Goal: Use online tool/utility: Utilize a website feature to perform a specific function

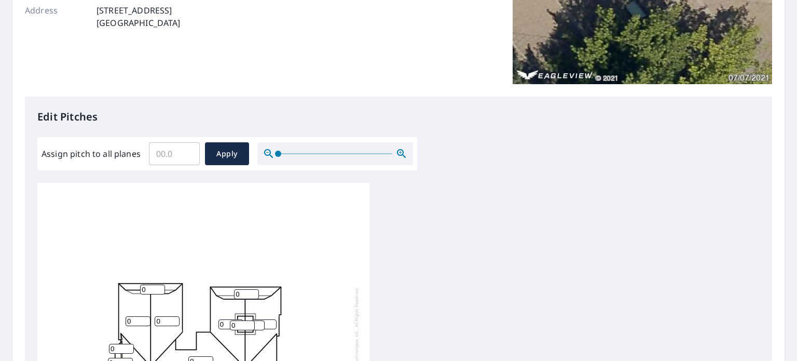
scroll to position [259, 0]
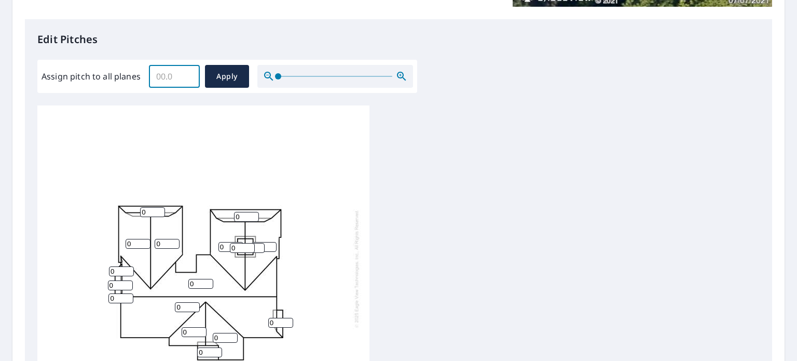
drag, startPoint x: 180, startPoint y: 74, endPoint x: 142, endPoint y: 72, distance: 37.4
click at [142, 72] on div "Assign pitch to all planes ​ Apply" at bounding box center [228, 76] width 372 height 23
type input "6"
click at [218, 75] on span "Apply" at bounding box center [227, 76] width 28 height 13
type input "6"
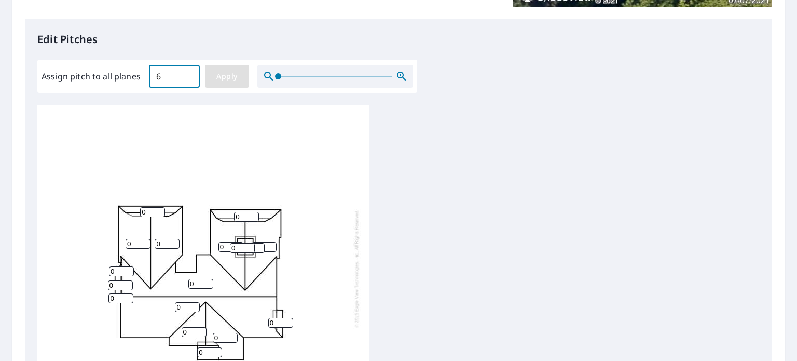
type input "6"
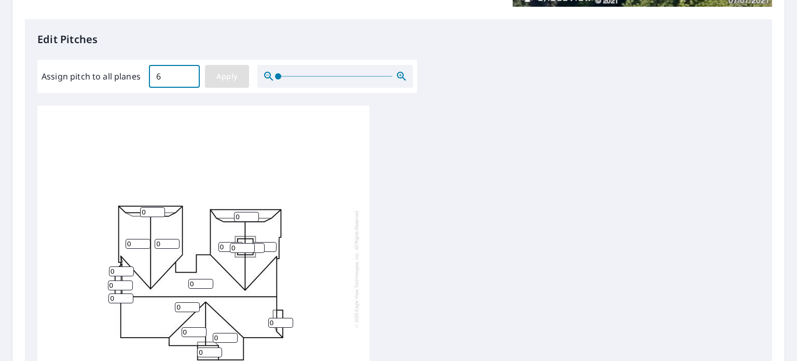
type input "6"
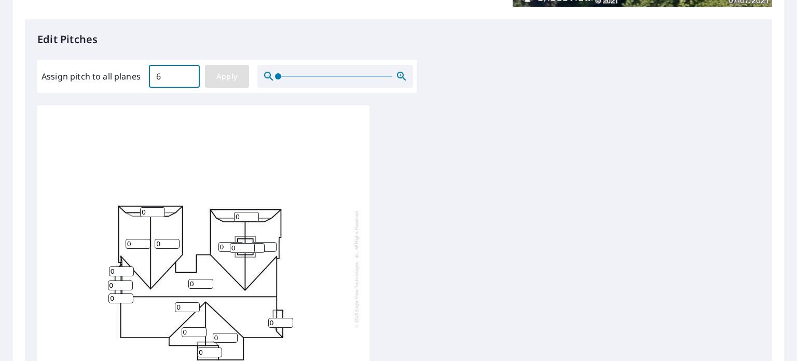
type input "6"
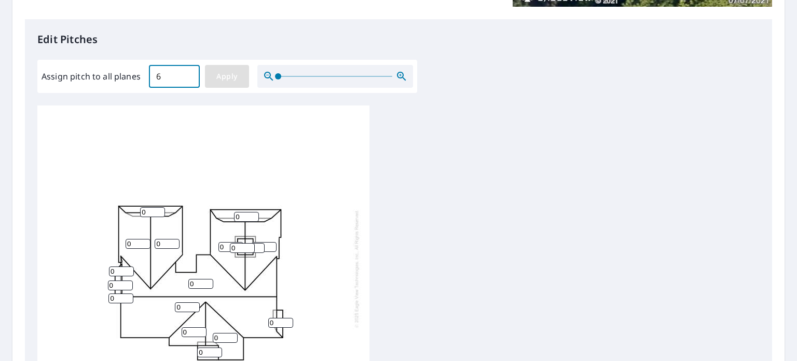
type input "6"
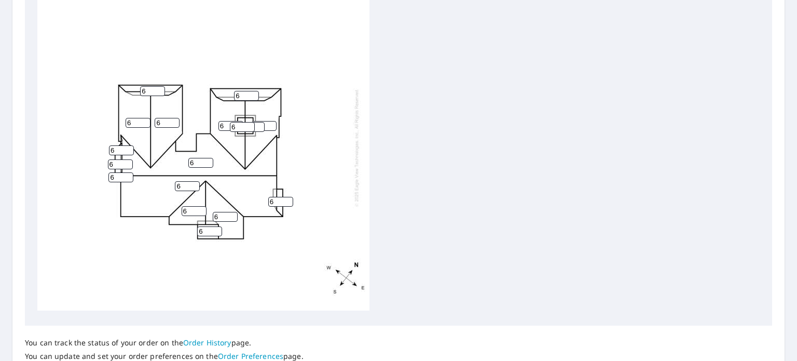
scroll to position [460, 0]
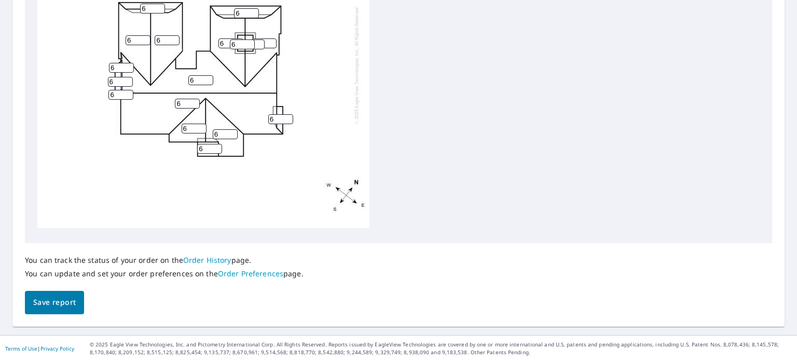
click at [39, 300] on span "Save report" at bounding box center [54, 302] width 43 height 13
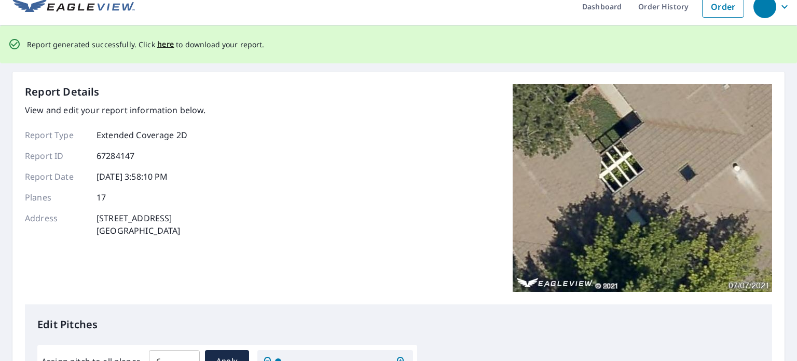
scroll to position [0, 0]
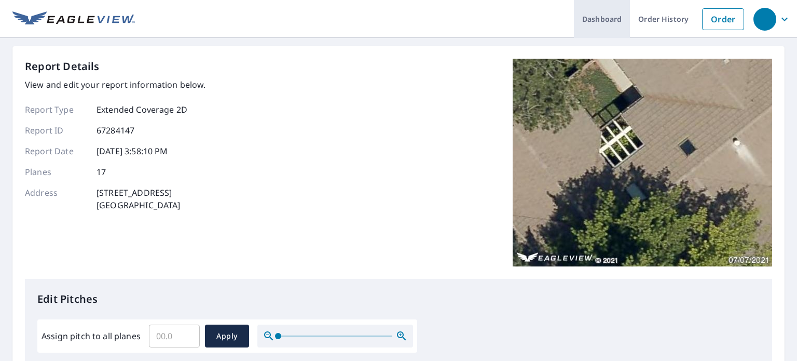
click at [610, 20] on link "Dashboard" at bounding box center [602, 19] width 56 height 38
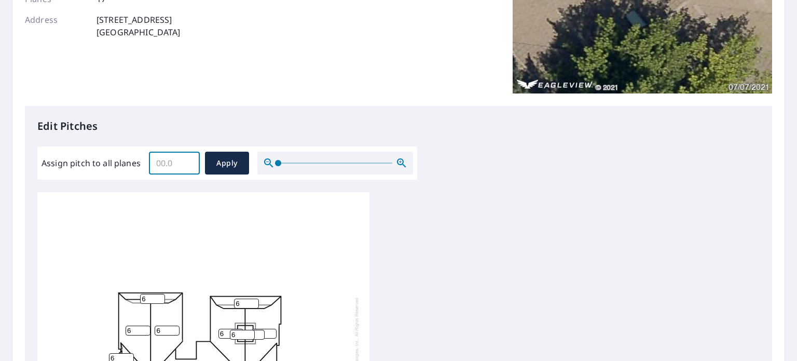
click at [187, 169] on input "Assign pitch to all planes" at bounding box center [174, 162] width 51 height 29
type input "6"
click at [213, 164] on span "Apply" at bounding box center [227, 163] width 28 height 13
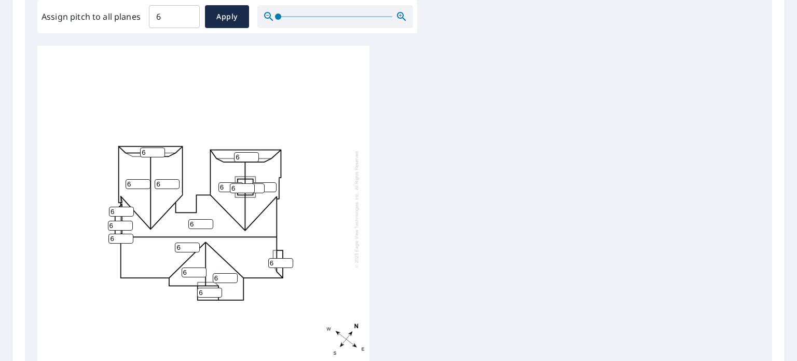
scroll to position [460, 0]
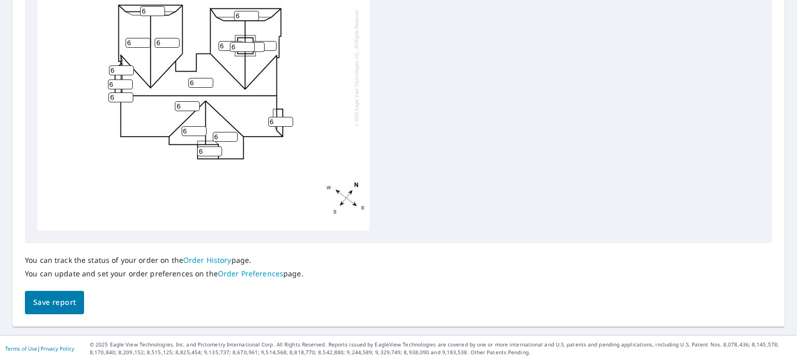
click at [50, 300] on span "Save report" at bounding box center [54, 302] width 43 height 13
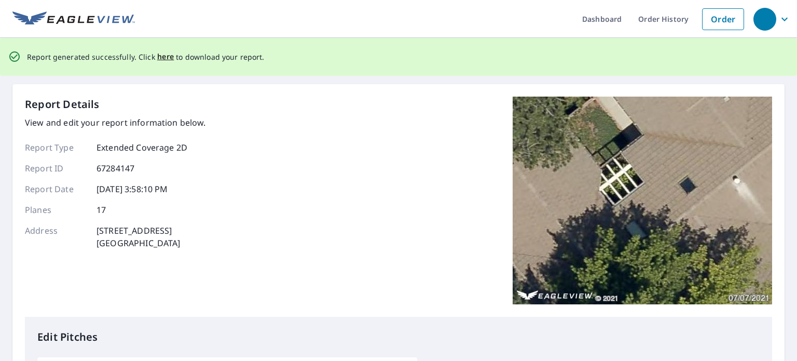
scroll to position [0, 0]
click at [161, 57] on span "here" at bounding box center [165, 56] width 17 height 13
